Goal: Task Accomplishment & Management: Complete application form

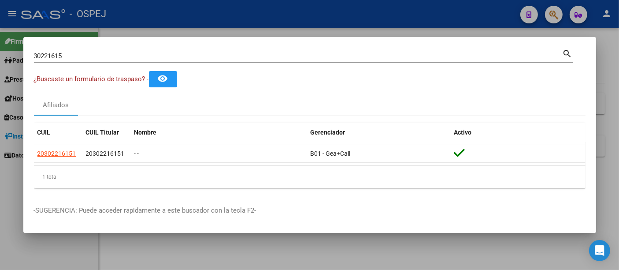
drag, startPoint x: 230, startPoint y: 52, endPoint x: 227, endPoint y: 58, distance: 6.9
click at [227, 56] on div "30221615 Buscar (apellido, dni, [PERSON_NAME], nro traspaso, cuit, obra social)" at bounding box center [298, 55] width 529 height 13
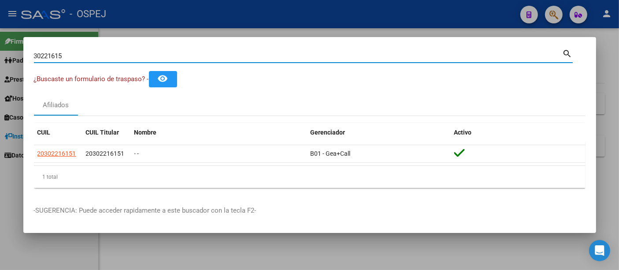
click at [227, 58] on input "30221615" at bounding box center [298, 56] width 529 height 8
type input "3"
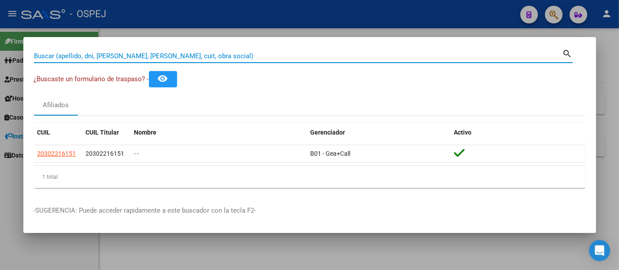
paste input "20348709624"
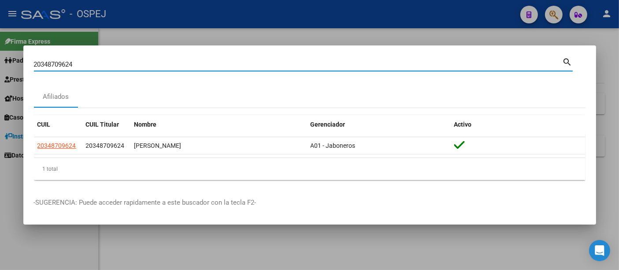
click at [170, 63] on input "20348709624" at bounding box center [298, 64] width 529 height 8
type input "2"
type input "[PERSON_NAME]"
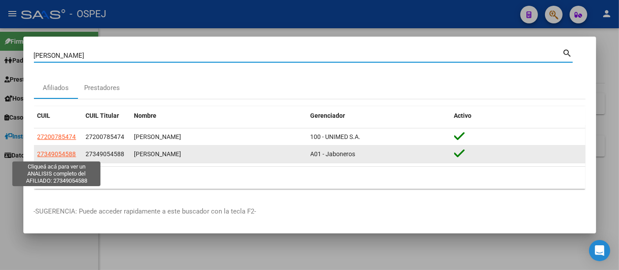
click at [63, 153] on span "27349054588" at bounding box center [56, 153] width 39 height 7
type textarea "27349054588"
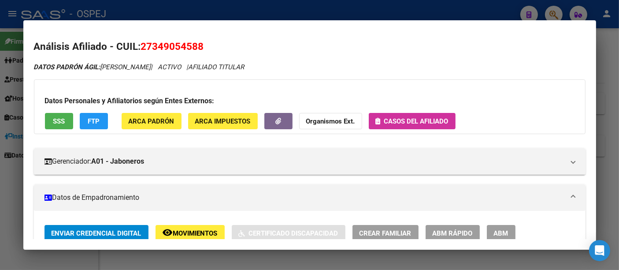
click at [426, 120] on span "Casos del afiliado" at bounding box center [416, 121] width 64 height 8
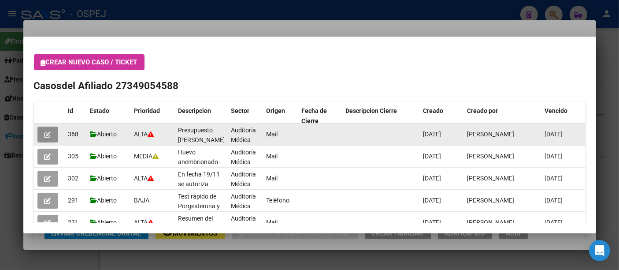
click at [46, 132] on icon "button" at bounding box center [48, 134] width 7 height 7
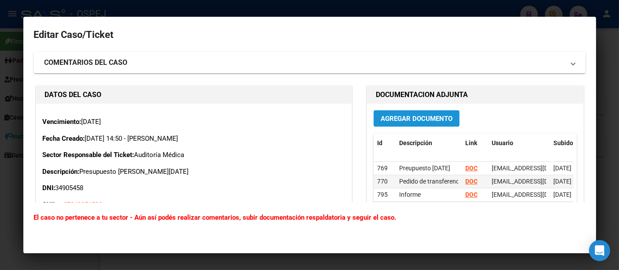
click at [435, 118] on span "Agregar Documento" at bounding box center [417, 119] width 72 height 8
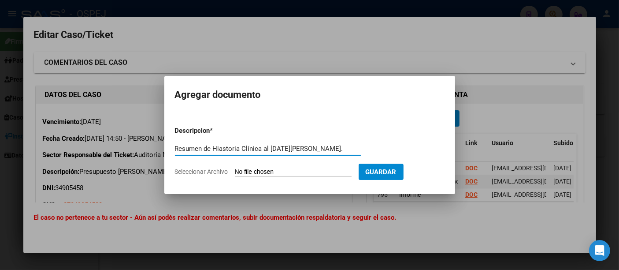
type input "Resumen de Hiastoria Clínica al [DATE][PERSON_NAME]."
click at [300, 172] on input "Seleccionar Archivo" at bounding box center [293, 172] width 117 height 8
type input "C:\fakepath\Procrearte - HC 76035 - [PERSON_NAME].pdf"
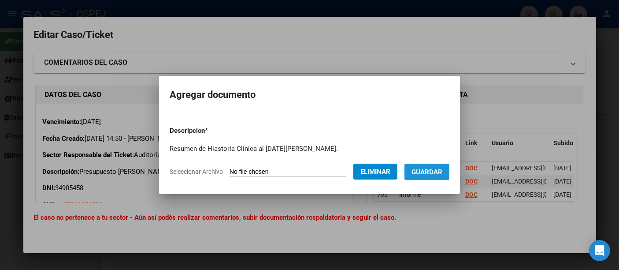
click at [440, 172] on span "Guardar" at bounding box center [427, 172] width 31 height 8
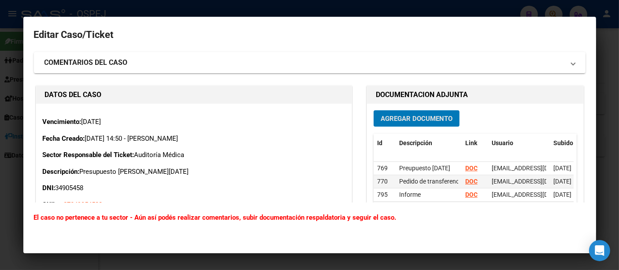
click at [406, 126] on button "Agregar Documento" at bounding box center [417, 118] width 86 height 16
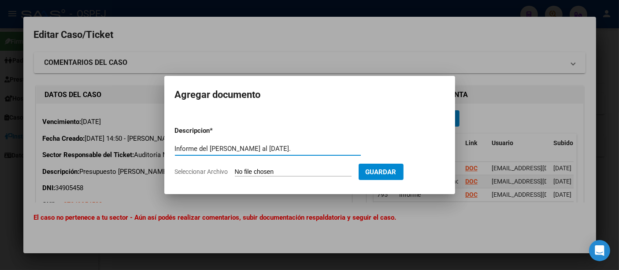
type input "Informe del [PERSON_NAME] al [DATE]."
click at [266, 172] on input "Seleccionar Archivo" at bounding box center [293, 172] width 117 height 8
click at [283, 172] on input "Seleccionar Archivo" at bounding box center [293, 172] width 117 height 8
type input "C:\fakepath\Último informe al [DATE][PERSON_NAME].jpeg"
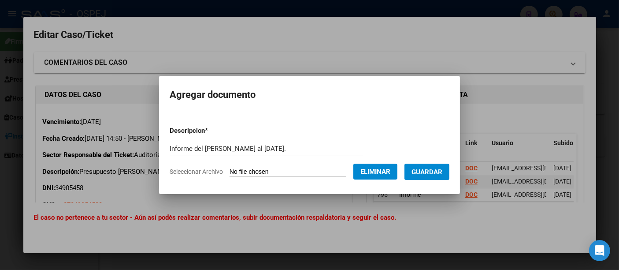
click at [438, 169] on span "Guardar" at bounding box center [427, 172] width 31 height 8
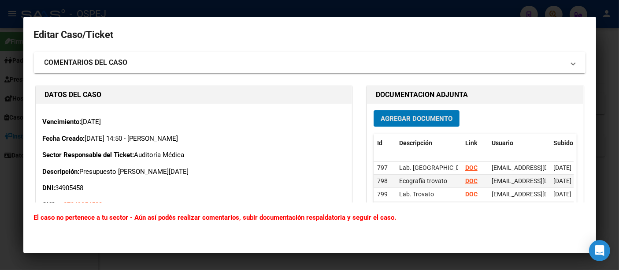
click at [169, 11] on div at bounding box center [309, 135] width 619 height 270
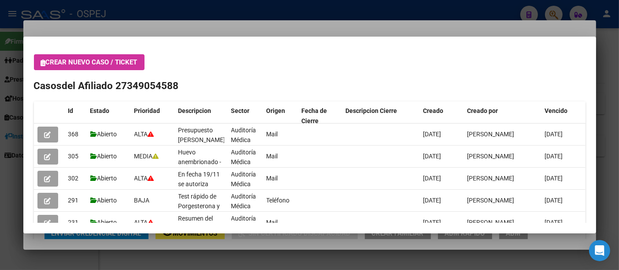
click at [185, 4] on div at bounding box center [309, 135] width 619 height 270
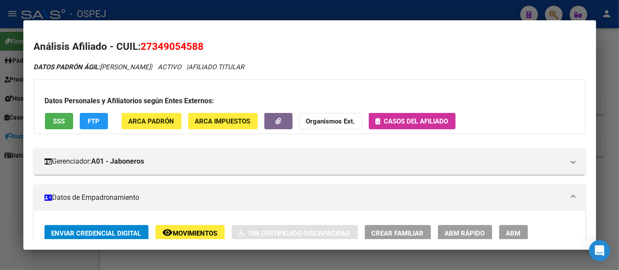
click at [185, 11] on div at bounding box center [309, 135] width 619 height 270
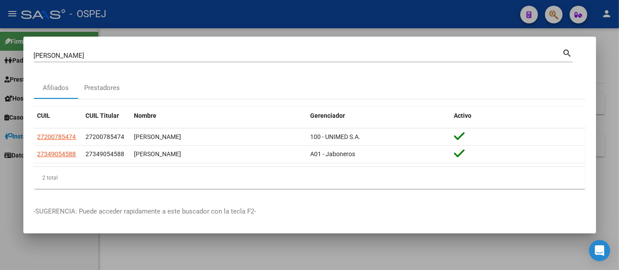
click at [150, 60] on div "[PERSON_NAME] (apellido, dni, [PERSON_NAME], nro traspaso, cuit, obra social)" at bounding box center [298, 55] width 529 height 13
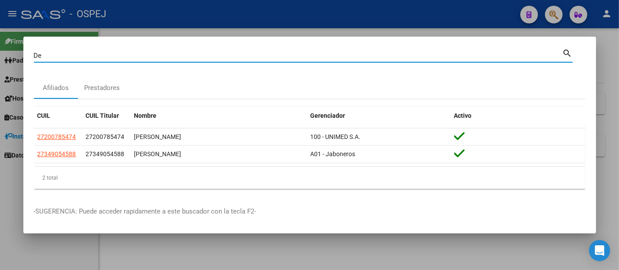
type input "D"
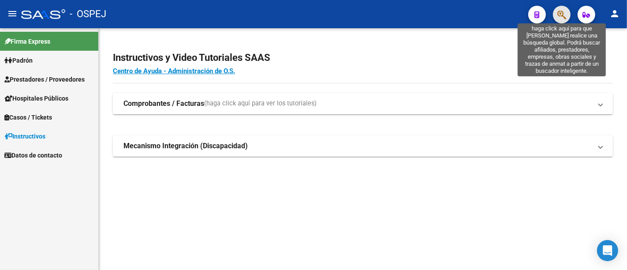
click at [564, 14] on icon "button" at bounding box center [561, 15] width 9 height 10
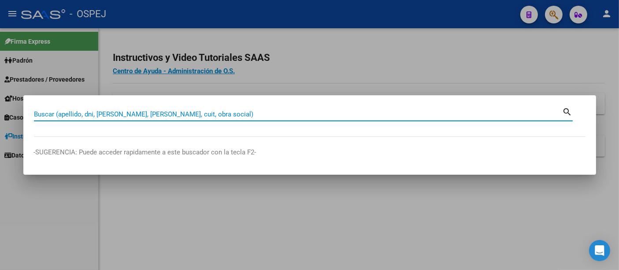
paste input "70544005"
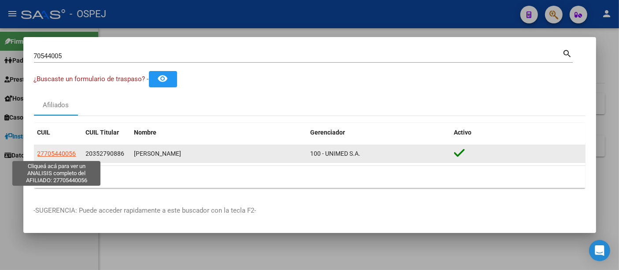
click at [59, 152] on span "27705440056" at bounding box center [56, 153] width 39 height 7
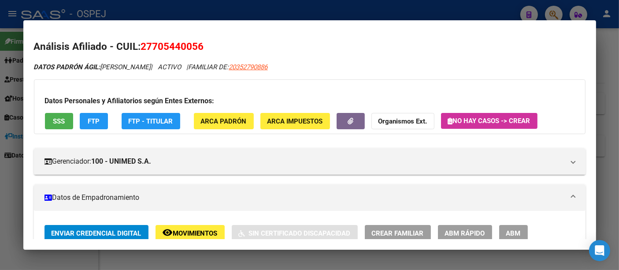
click at [194, 11] on div at bounding box center [309, 135] width 619 height 270
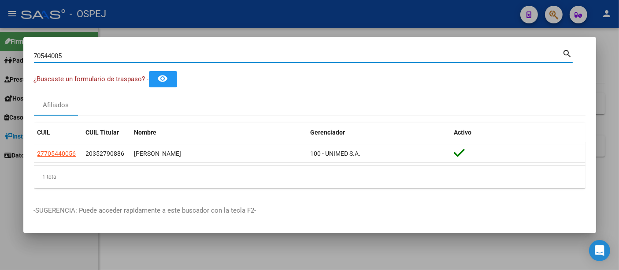
click at [127, 56] on input "70544005" at bounding box center [298, 56] width 529 height 8
type input "7"
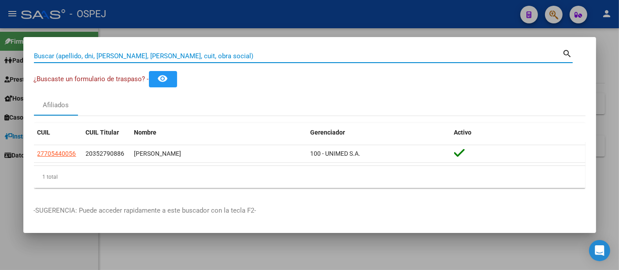
paste input "45486930"
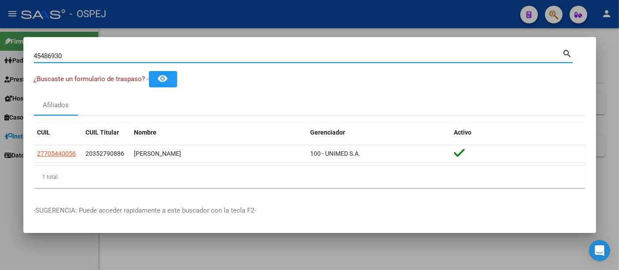
type input "45486930"
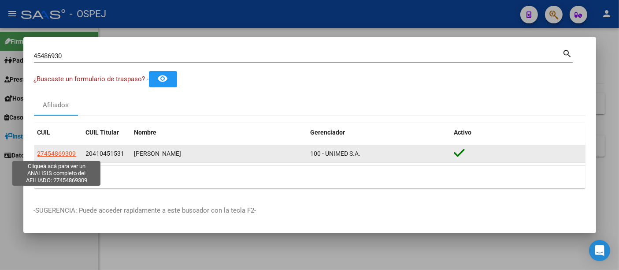
click at [56, 154] on span "27454869309" at bounding box center [56, 153] width 39 height 7
type textarea "27454869309"
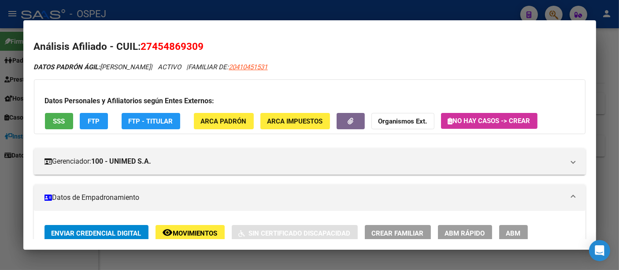
click at [253, 11] on div at bounding box center [309, 135] width 619 height 270
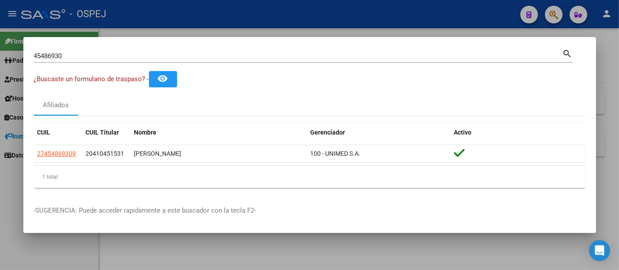
click at [195, 56] on input "45486930" at bounding box center [298, 56] width 529 height 8
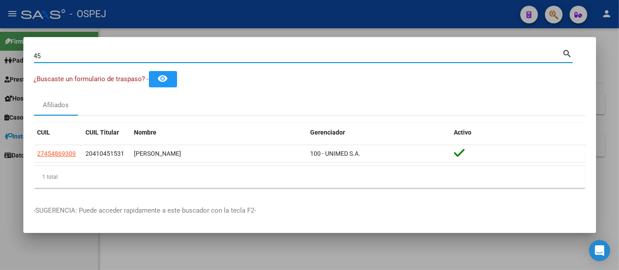
type input "4"
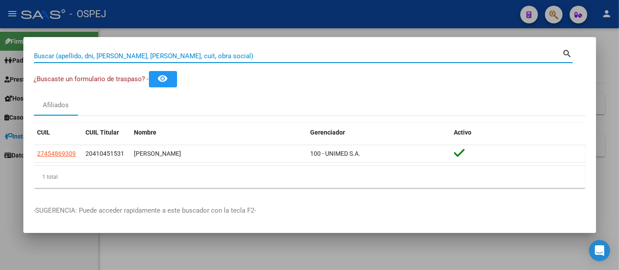
paste input "43.803.963"
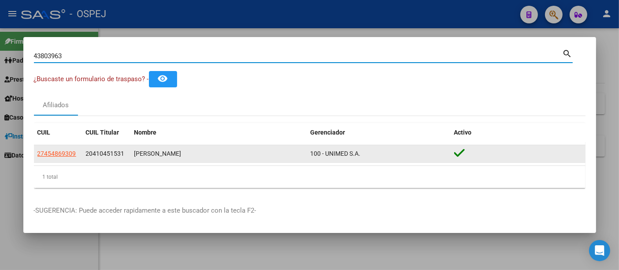
type input "43803963"
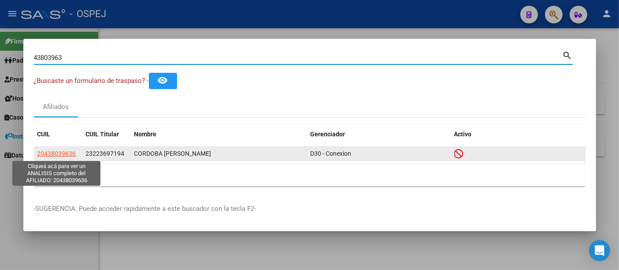
click at [56, 153] on span "20438039636" at bounding box center [56, 153] width 39 height 7
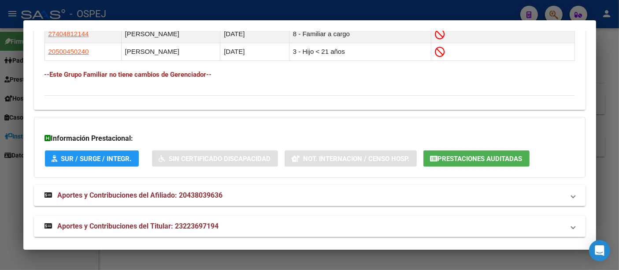
scroll to position [600, 0]
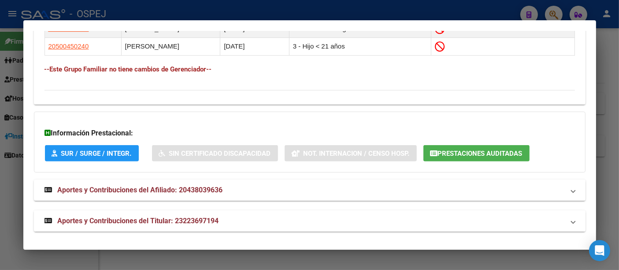
click at [198, 216] on span "Aportes y Contribuciones del Titular: 23223697194" at bounding box center [138, 220] width 161 height 8
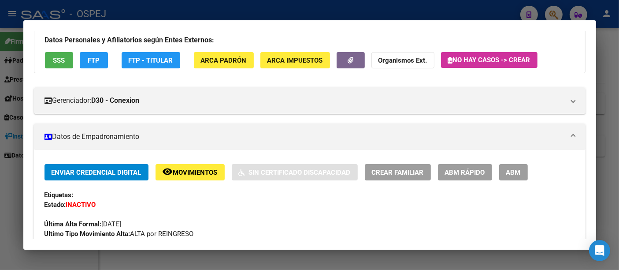
scroll to position [0, 0]
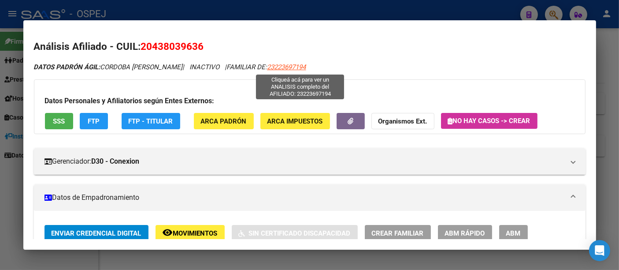
click at [297, 66] on span "23223697194" at bounding box center [287, 67] width 39 height 8
type textarea "23223697194"
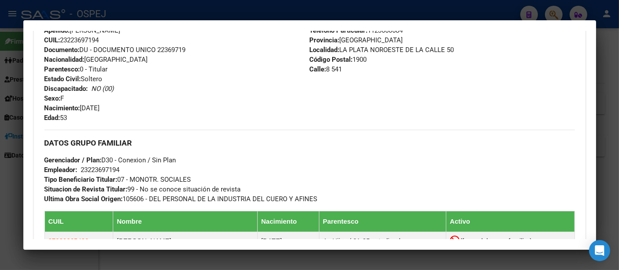
scroll to position [294, 0]
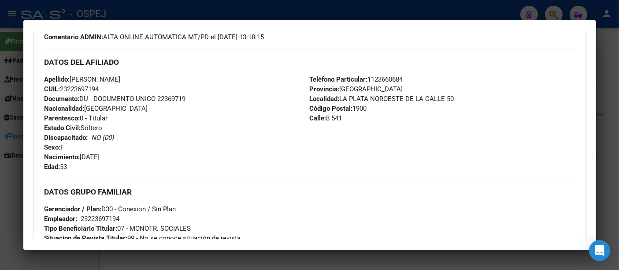
drag, startPoint x: 71, startPoint y: 79, endPoint x: 103, endPoint y: 85, distance: 33.2
click at [103, 85] on div "Apellido: SANDRA PATRICIA DUARTE CUIL: 23223697194 Documento: DU - DOCUMENTO UN…" at bounding box center [177, 123] width 265 height 97
copy div "SANDRA PATRICIA DUARTE CUIL: 23223697194"
click at [281, 7] on div at bounding box center [309, 135] width 619 height 270
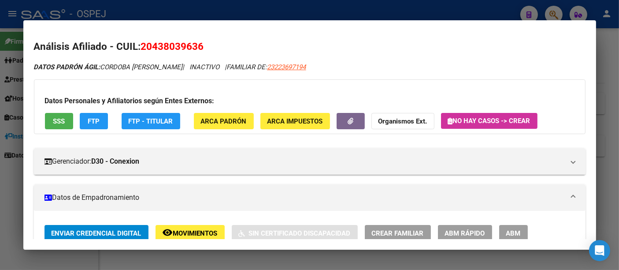
click at [212, 8] on div at bounding box center [309, 135] width 619 height 270
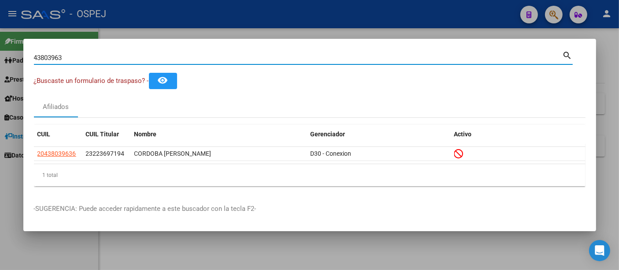
click at [152, 61] on input "43803963" at bounding box center [298, 58] width 529 height 8
type input "4"
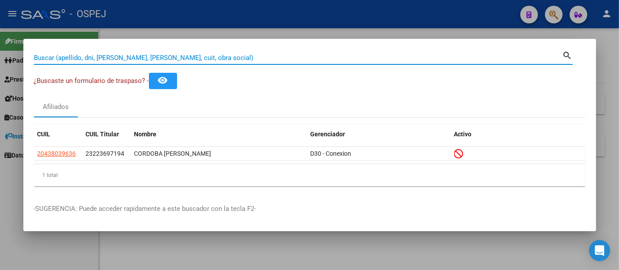
paste input "25802185"
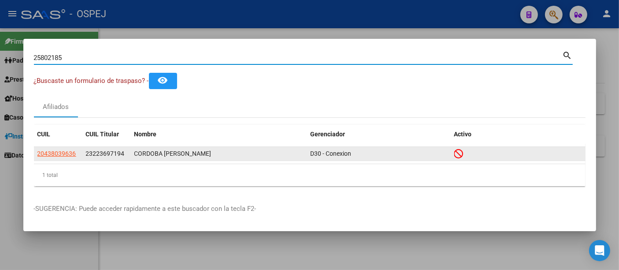
type input "25802185"
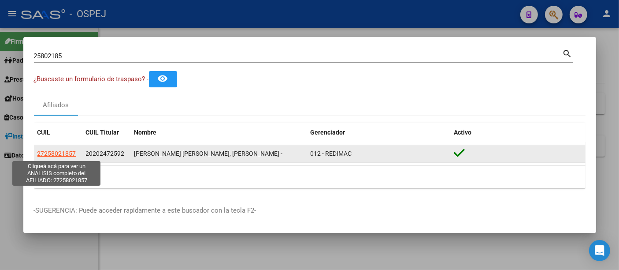
click at [57, 153] on span "27258021857" at bounding box center [56, 153] width 39 height 7
type textarea "27258021857"
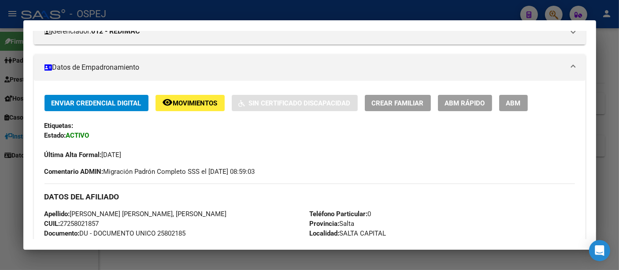
scroll to position [0, 0]
